Goal: Information Seeking & Learning: Learn about a topic

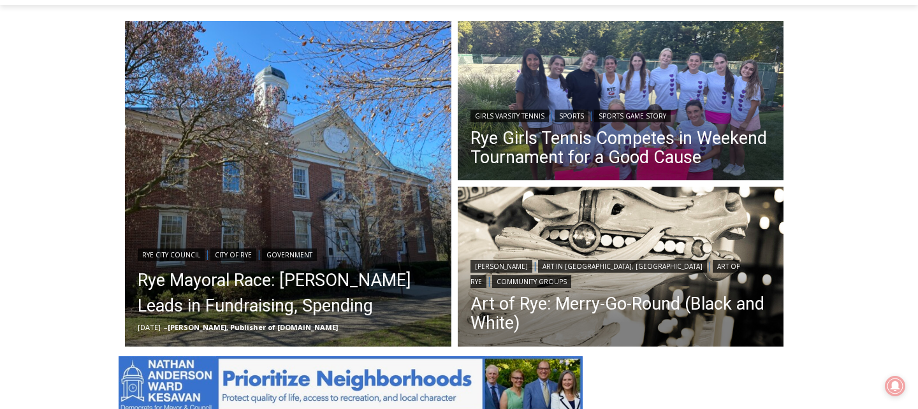
scroll to position [381, 0]
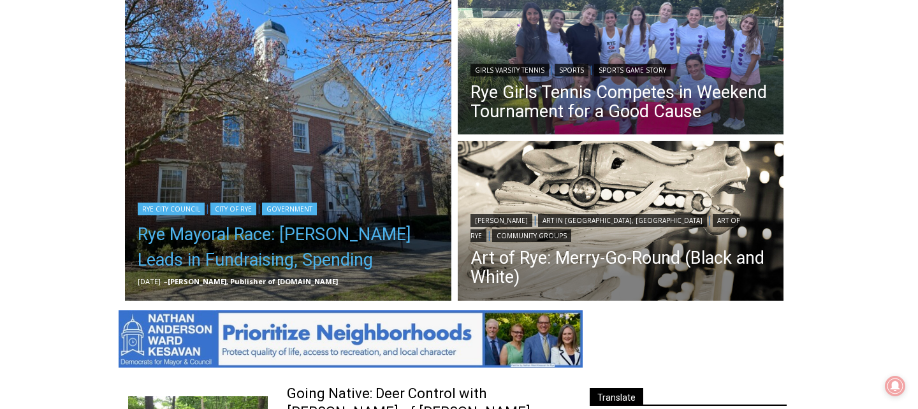
click at [303, 242] on link "Rye Mayoral Race: [PERSON_NAME] Leads in Fundraising, Spending" at bounding box center [288, 247] width 301 height 51
